Goal: Transaction & Acquisition: Purchase product/service

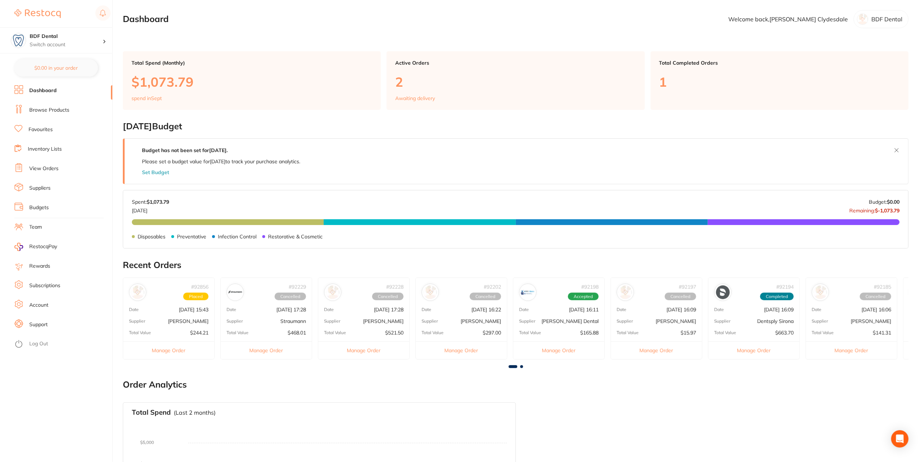
click at [70, 111] on li "Browse Products" at bounding box center [63, 110] width 98 height 11
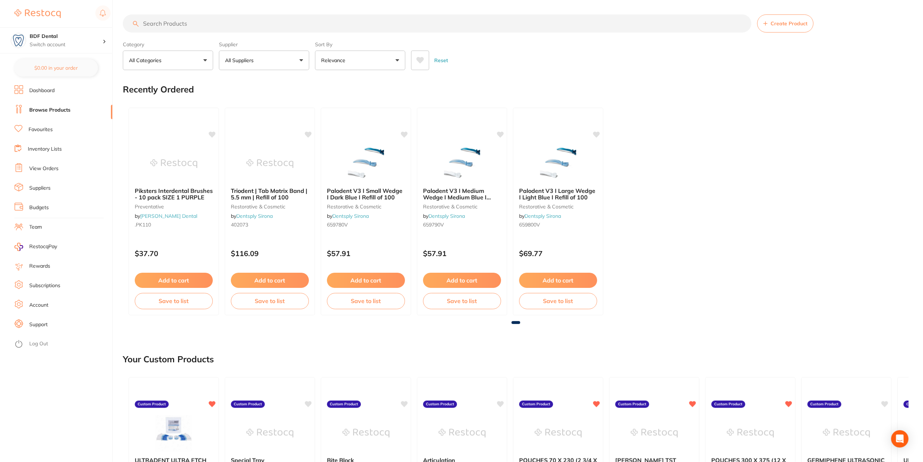
click at [178, 26] on input "search" at bounding box center [437, 23] width 628 height 18
type input "etch"
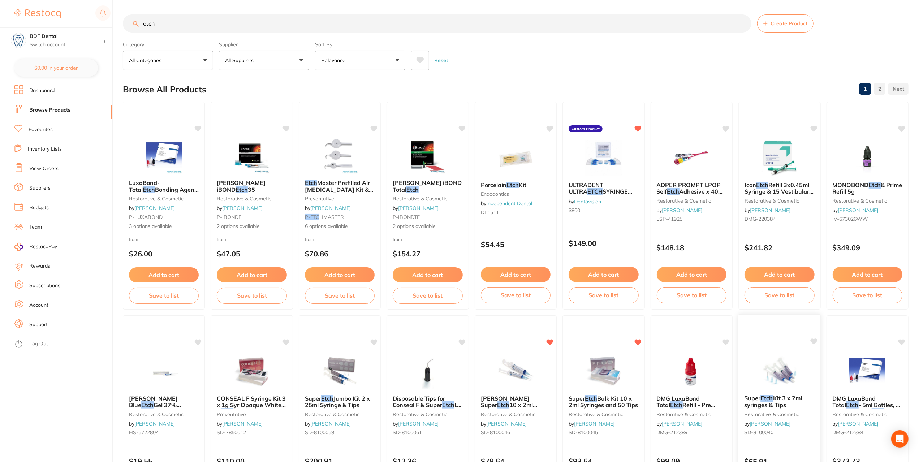
click at [815, 339] on icon at bounding box center [813, 341] width 7 height 6
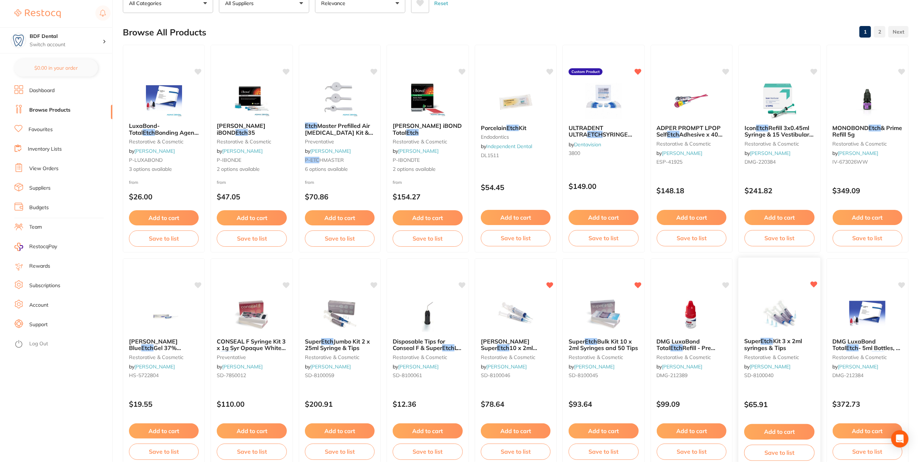
scroll to position [72, 0]
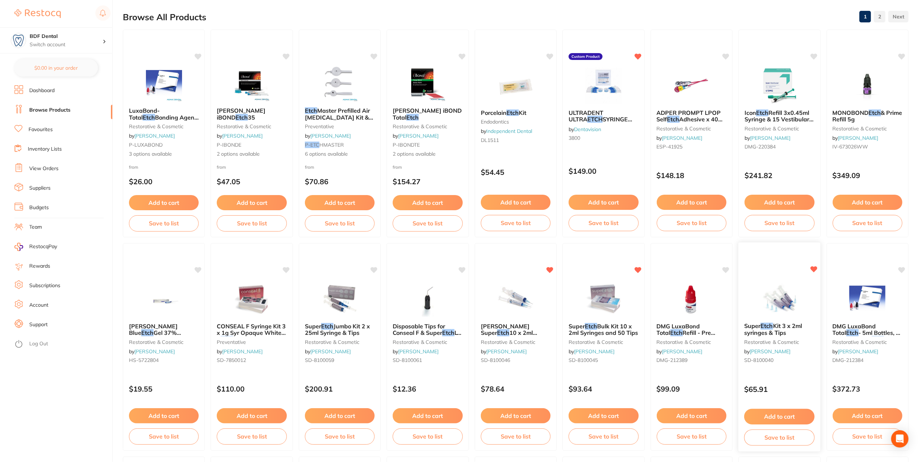
click at [813, 269] on icon at bounding box center [813, 269] width 7 height 6
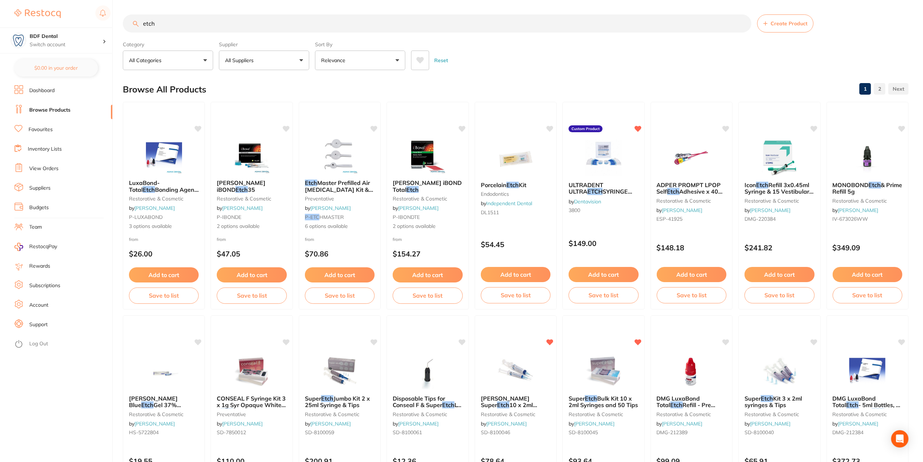
click at [42, 186] on link "Suppliers" at bounding box center [39, 188] width 21 height 7
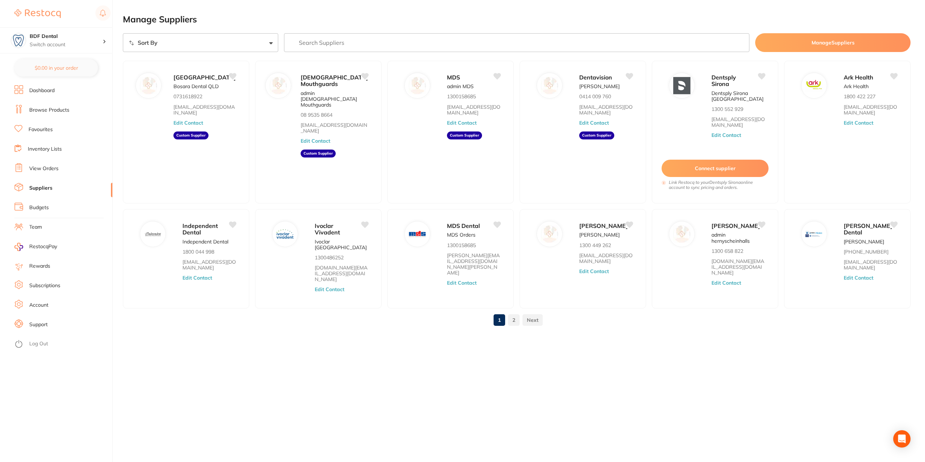
click at [516, 319] on link "2" at bounding box center [514, 320] width 12 height 14
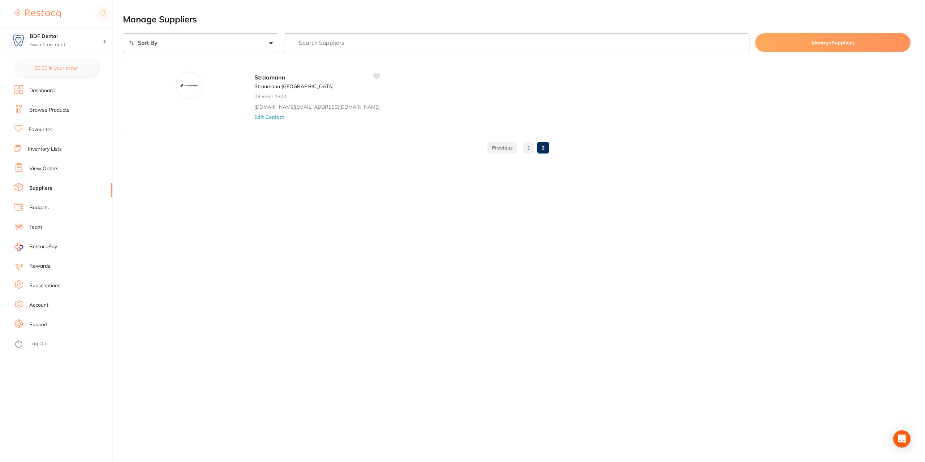
click at [526, 145] on link "1" at bounding box center [529, 148] width 12 height 14
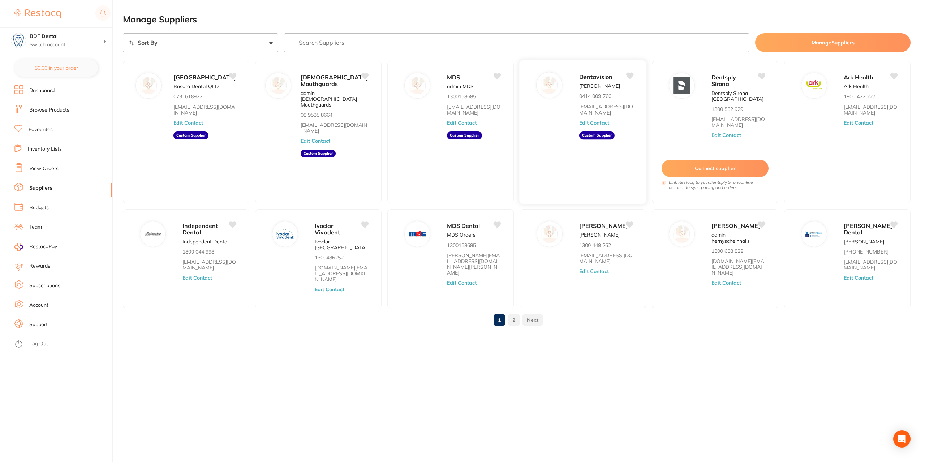
click at [603, 99] on p "0414 009 760" at bounding box center [595, 96] width 32 height 6
click at [44, 108] on link "Browse Products" at bounding box center [49, 110] width 40 height 7
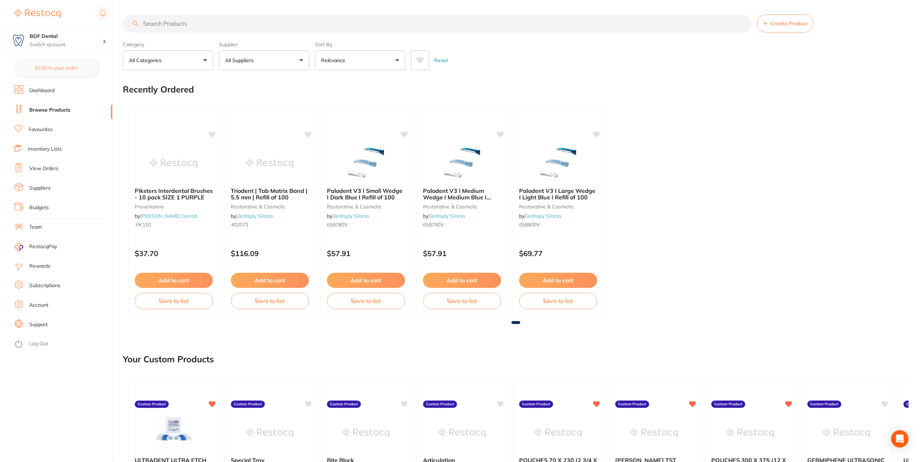
click at [198, 25] on input "search" at bounding box center [437, 23] width 628 height 18
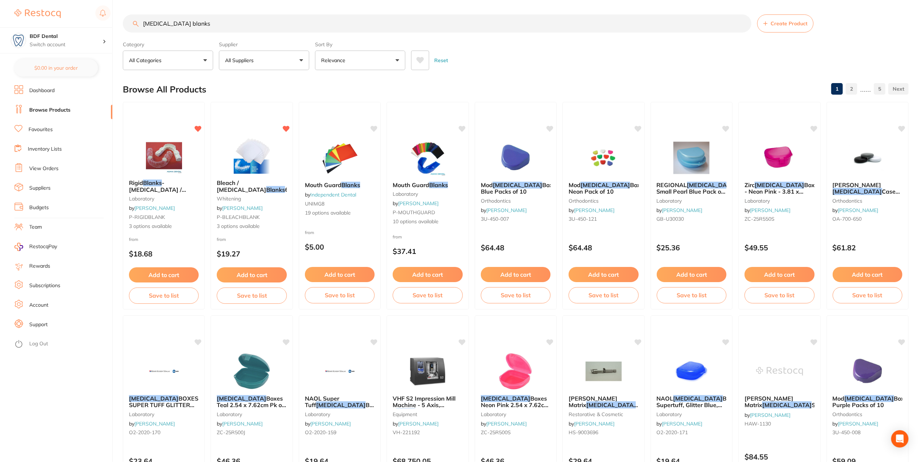
type input "[MEDICAL_DATA] blanks"
click at [280, 58] on button "All Suppliers" at bounding box center [264, 61] width 90 height 20
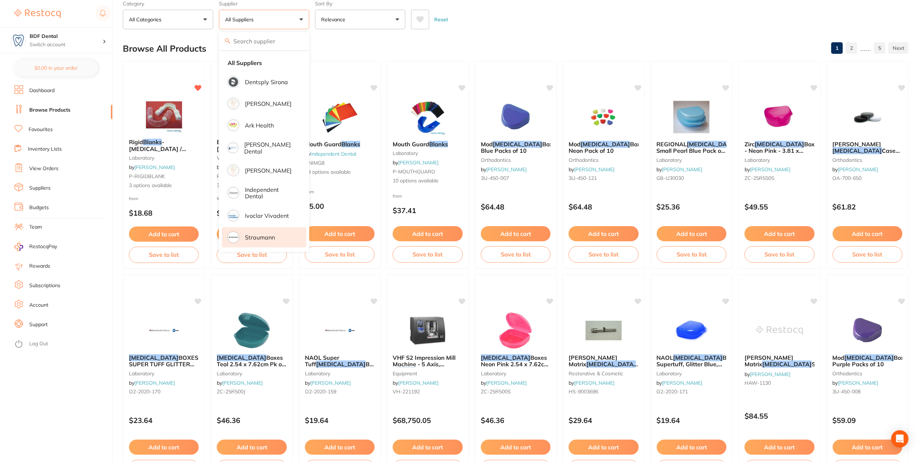
scroll to position [36, 0]
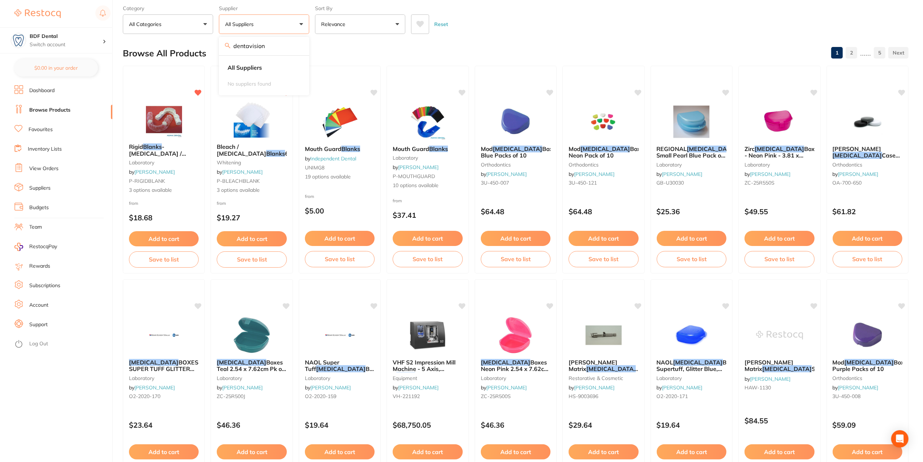
type input "dentavision"
click at [186, 29] on button "All Categories" at bounding box center [168, 24] width 90 height 20
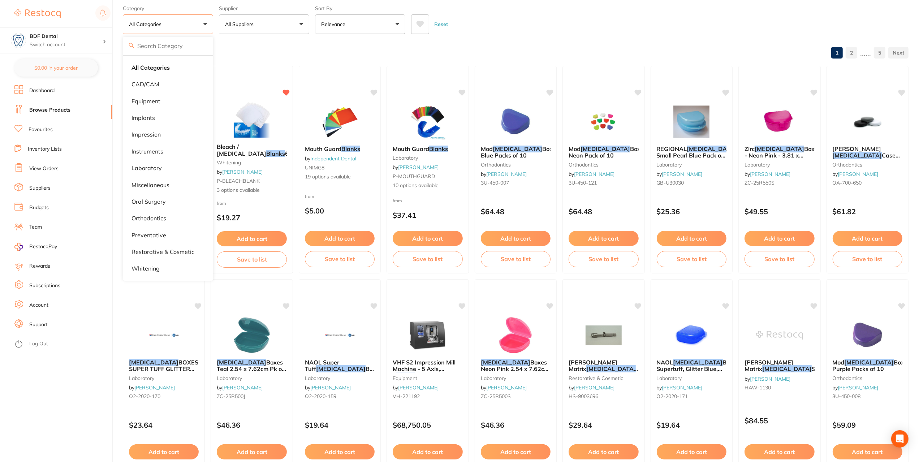
click at [250, 29] on button "All Suppliers" at bounding box center [264, 24] width 90 height 20
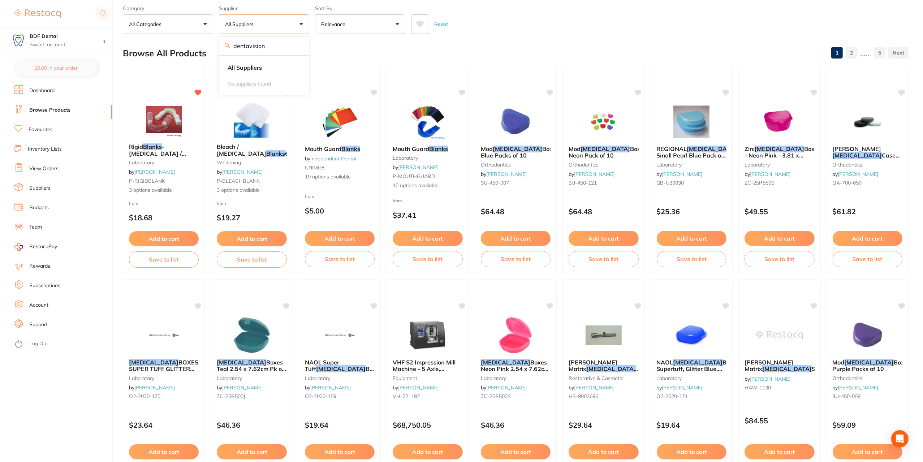
click at [386, 55] on div "Browse All Products 1 2 ...... 5" at bounding box center [516, 53] width 786 height 24
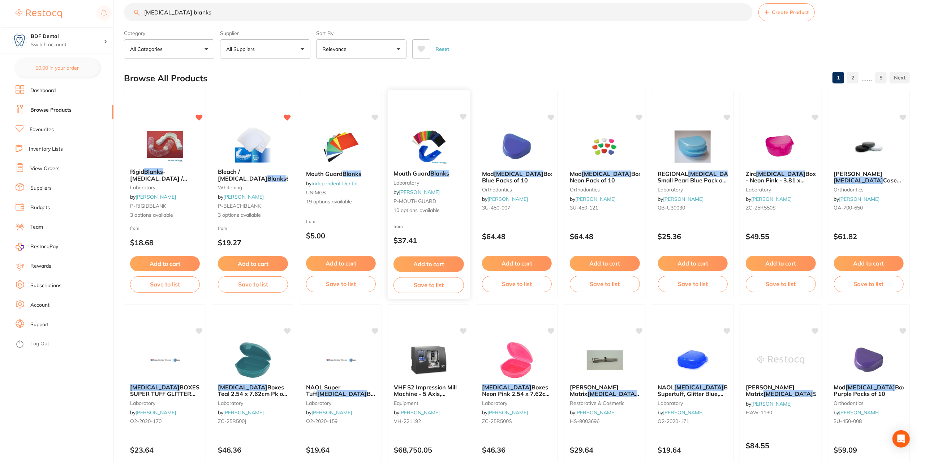
scroll to position [0, 0]
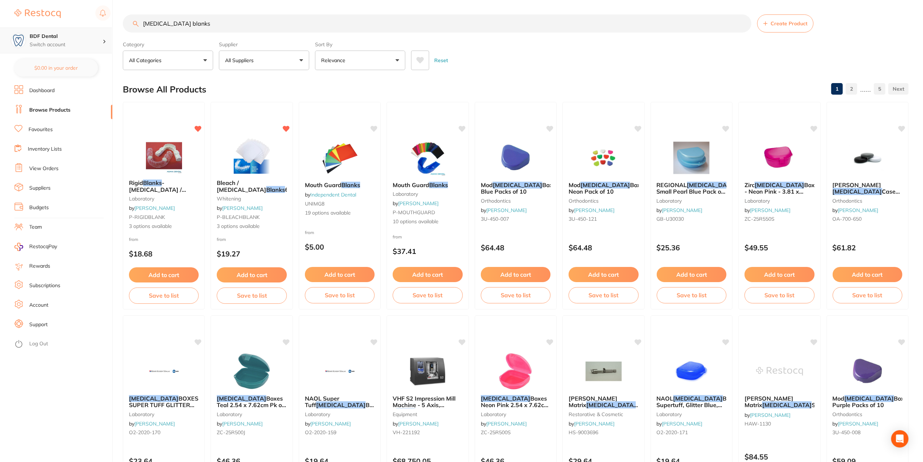
drag, startPoint x: 197, startPoint y: 28, endPoint x: 111, endPoint y: 34, distance: 85.8
click at [112, 34] on div "$0.00 BDF Dental Switch account BDF Dental $0.00 in your order Dashboard Browse…" at bounding box center [461, 231] width 923 height 462
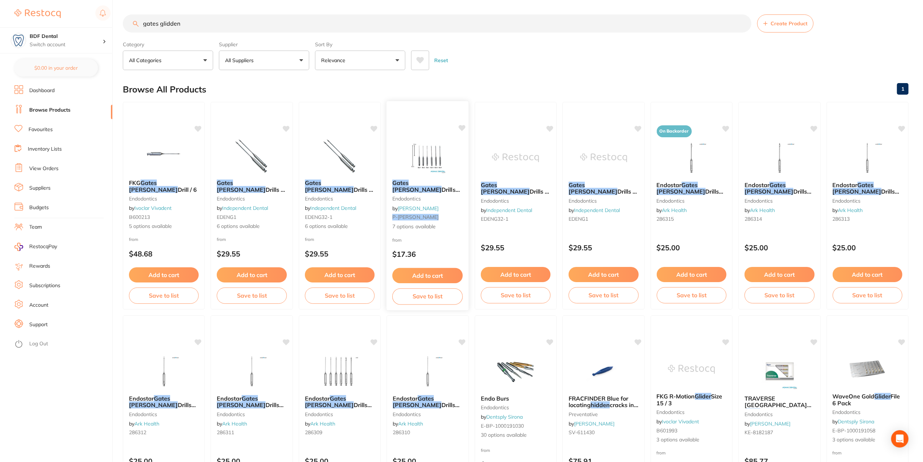
type input "gates glidden"
click at [423, 170] on img at bounding box center [427, 155] width 47 height 36
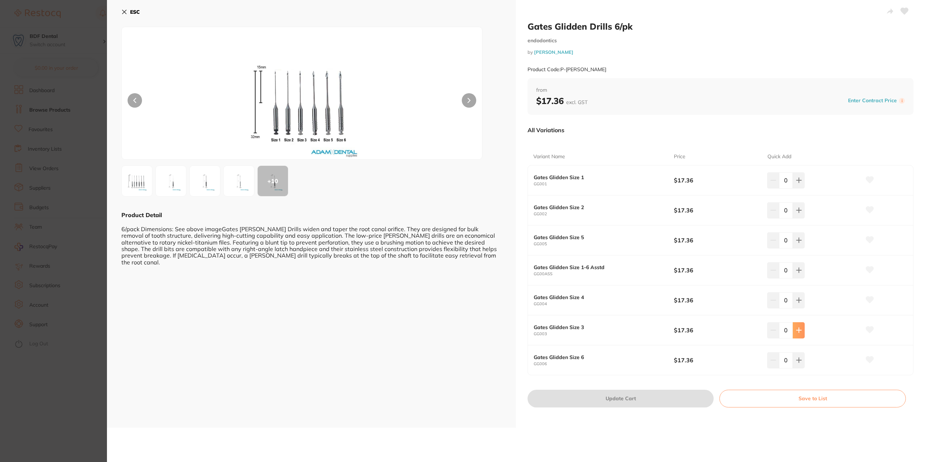
click at [796, 330] on icon at bounding box center [799, 330] width 6 height 6
type input "2"
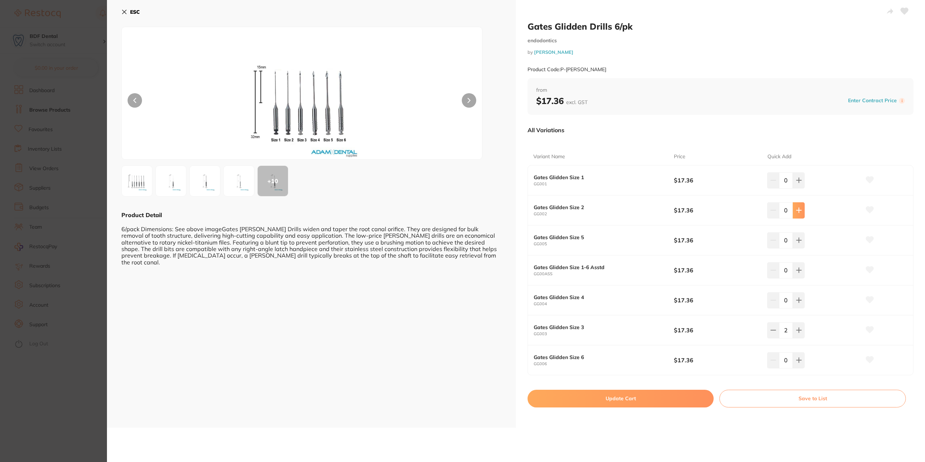
click at [799, 212] on icon at bounding box center [799, 210] width 6 height 6
type input "1"
click at [624, 399] on button "Update Cart" at bounding box center [620, 398] width 186 height 17
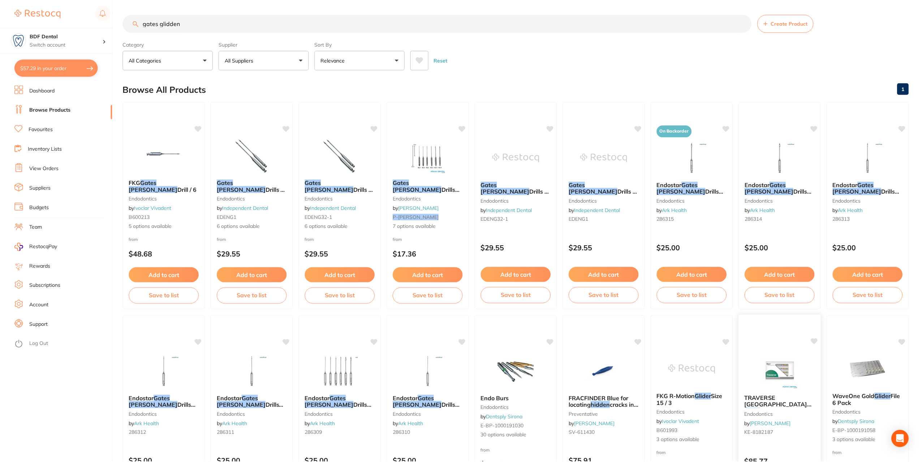
scroll to position [1, 0]
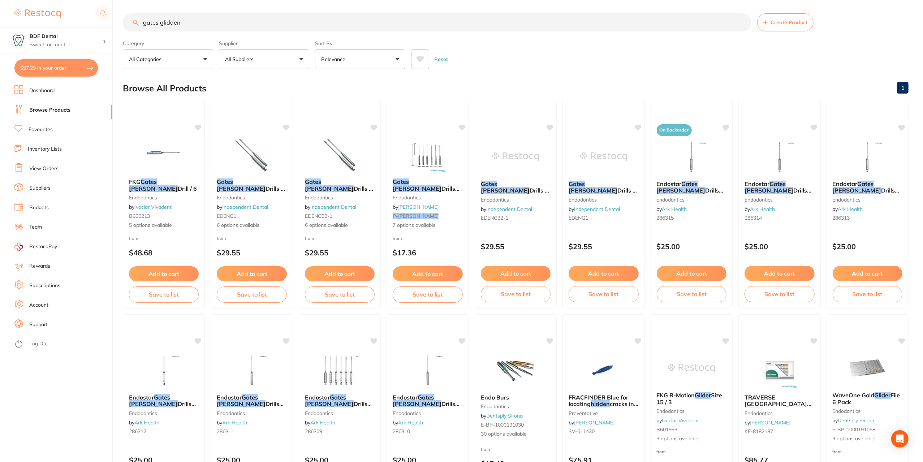
click at [39, 70] on button "$57.29 in your order" at bounding box center [55, 67] width 83 height 17
checkbox input "true"
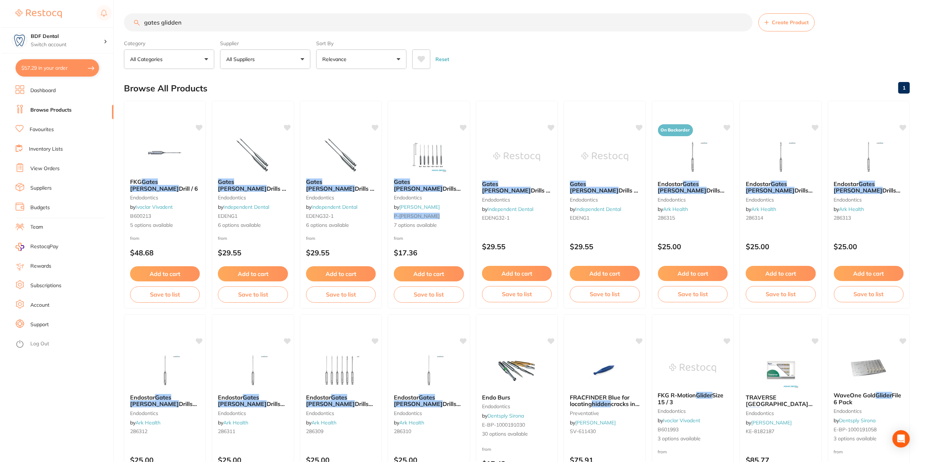
scroll to position [0, 0]
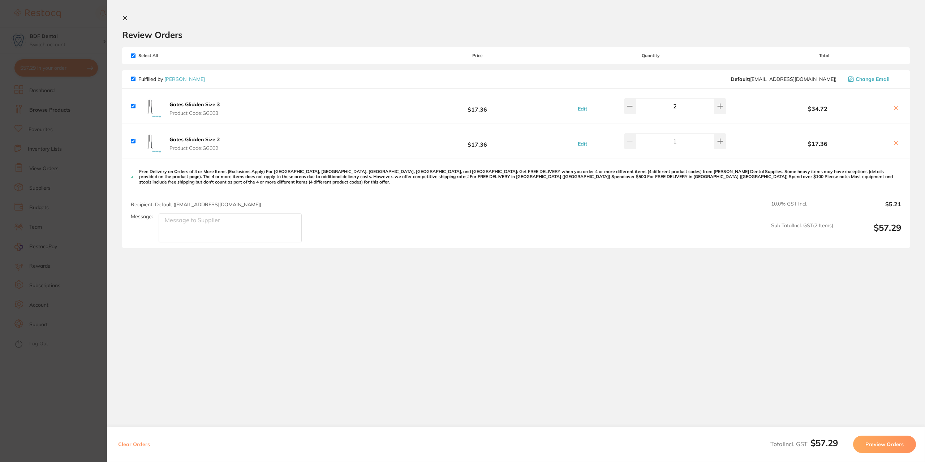
click at [92, 193] on section "Update RRP Set your pre negotiated price for this item. Item Agreed RRP (excl. …" at bounding box center [462, 231] width 925 height 462
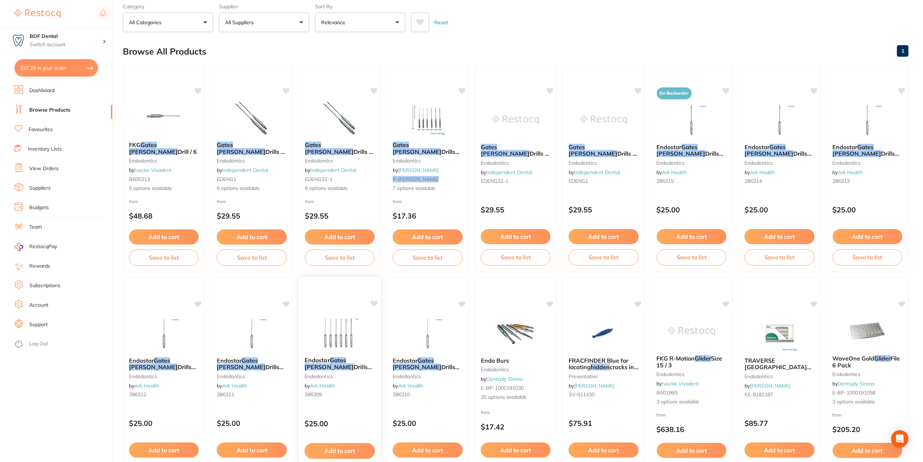
scroll to position [73, 0]
